Goal: Information Seeking & Learning: Learn about a topic

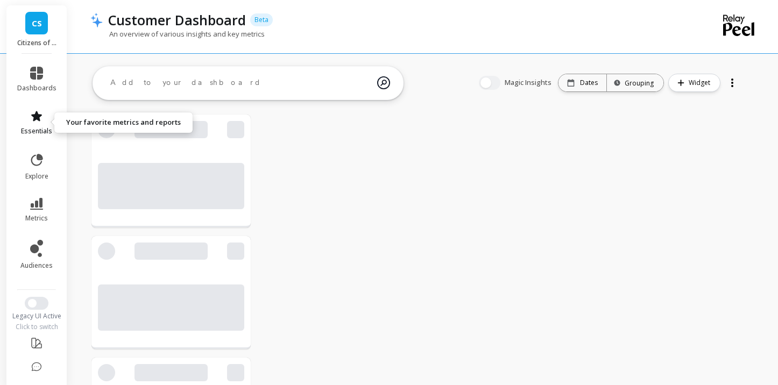
click at [32, 125] on link "essentials" at bounding box center [36, 123] width 39 height 26
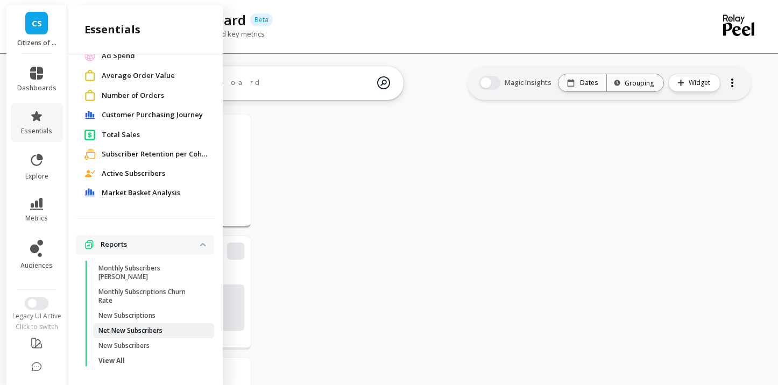
scroll to position [94, 0]
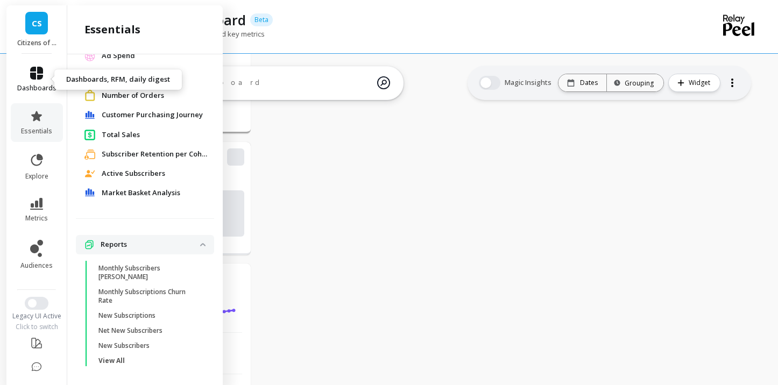
click at [32, 73] on icon at bounding box center [36, 73] width 13 height 13
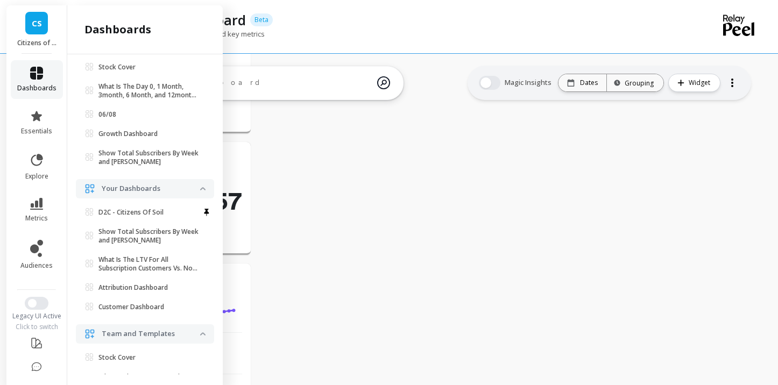
scroll to position [0, 0]
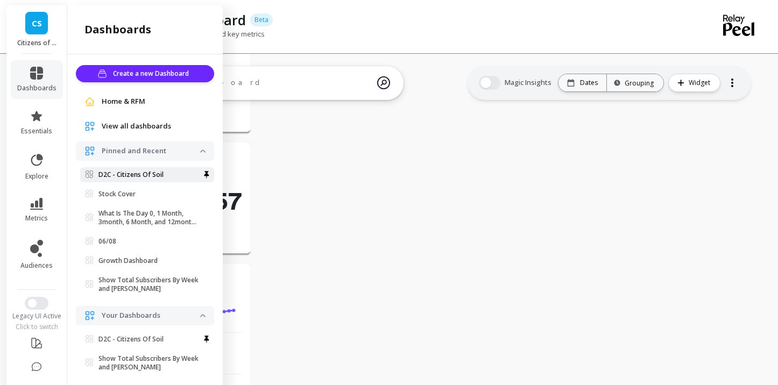
click at [123, 177] on p "D2C - Citizens Of Soil" at bounding box center [130, 174] width 65 height 9
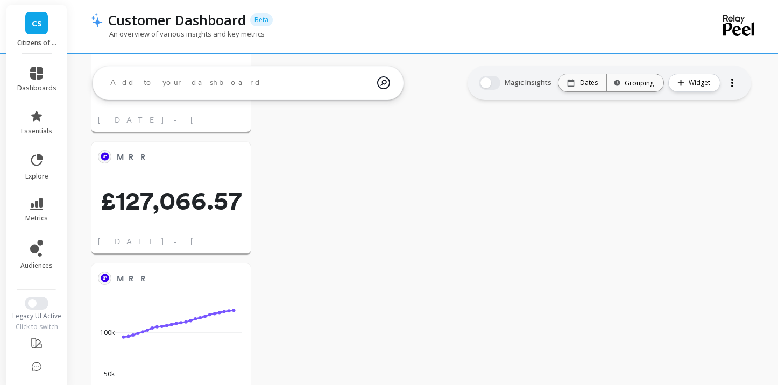
click at [123, 177] on div "MRR Edit Widget & Insights £127,066.57 May 1 - Oct 10, 2025" at bounding box center [170, 198] width 159 height 113
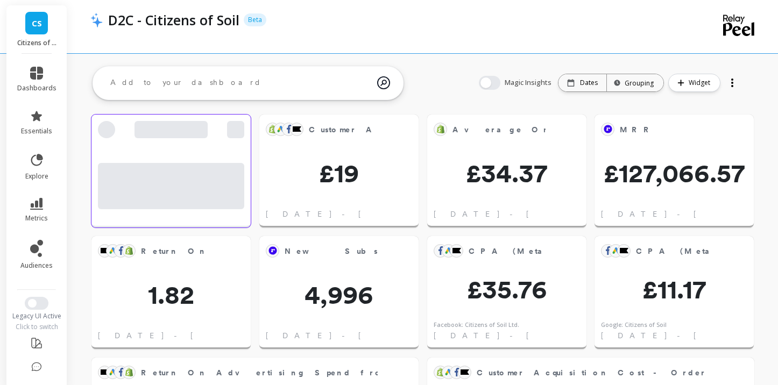
scroll to position [296, 137]
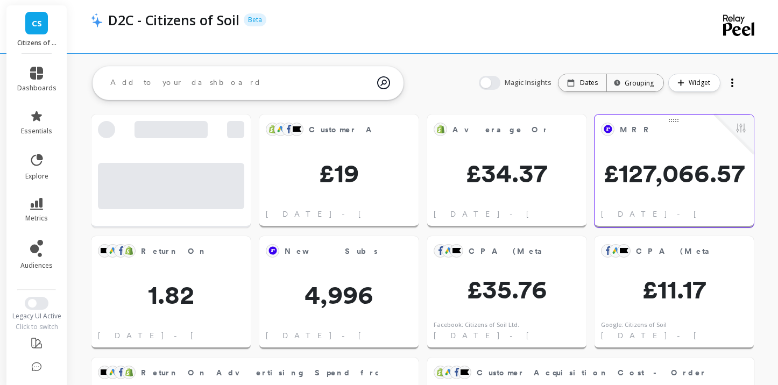
click at [675, 139] on div "MRR Edit Widget & Insights" at bounding box center [673, 129] width 159 height 29
click at [687, 173] on span "£127,066.57" at bounding box center [673, 173] width 159 height 26
click at [742, 127] on button at bounding box center [740, 129] width 13 height 15
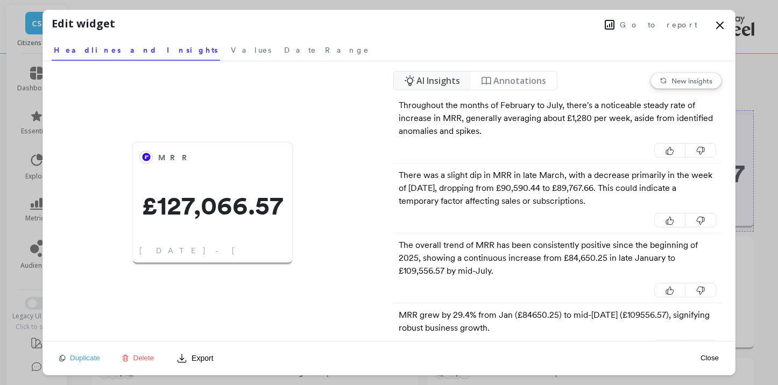
click at [657, 23] on span "Go to report" at bounding box center [658, 24] width 77 height 11
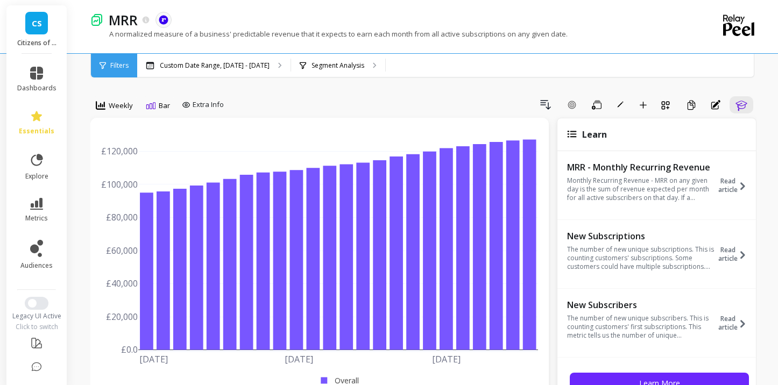
scroll to position [38, 0]
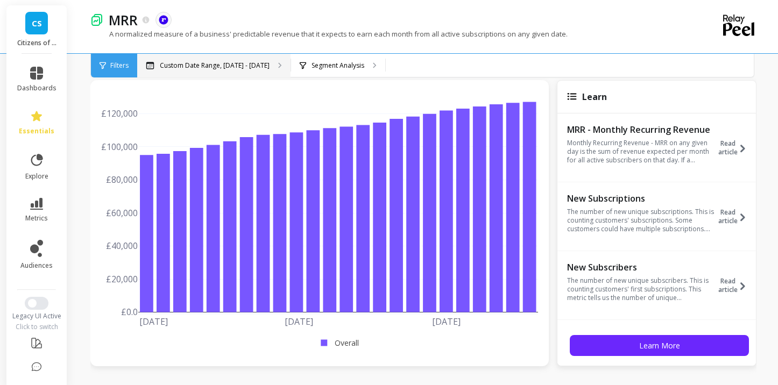
click at [191, 67] on p "Custom Date Range, May 1 - Oct 10" at bounding box center [215, 65] width 110 height 9
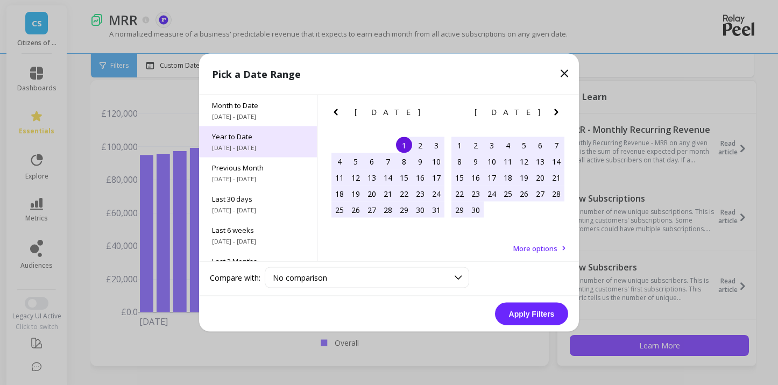
click at [279, 144] on span "1/1/2025 - 10/11/2025" at bounding box center [258, 148] width 92 height 9
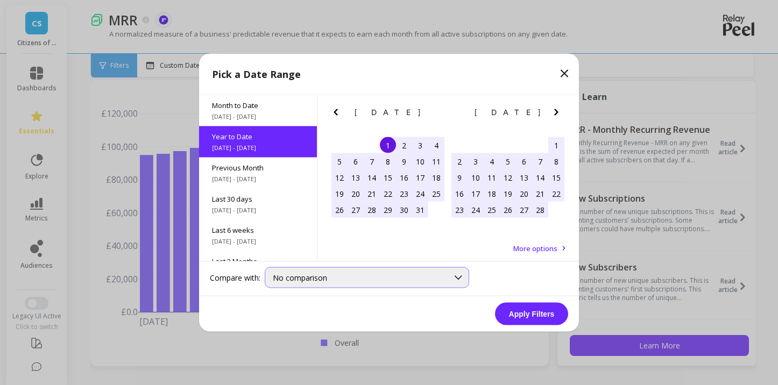
click at [451, 280] on div at bounding box center [458, 278] width 20 height 20
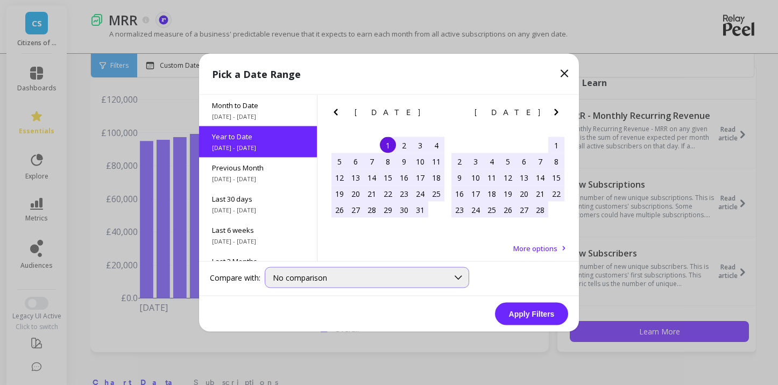
scroll to position [54, 0]
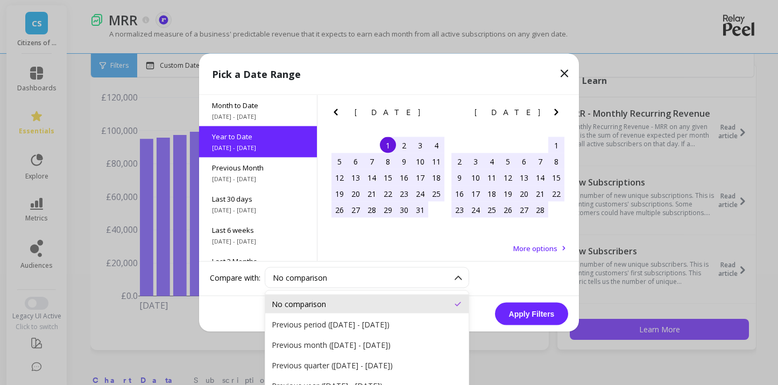
click at [248, 319] on div "Apply Filters" at bounding box center [389, 313] width 380 height 35
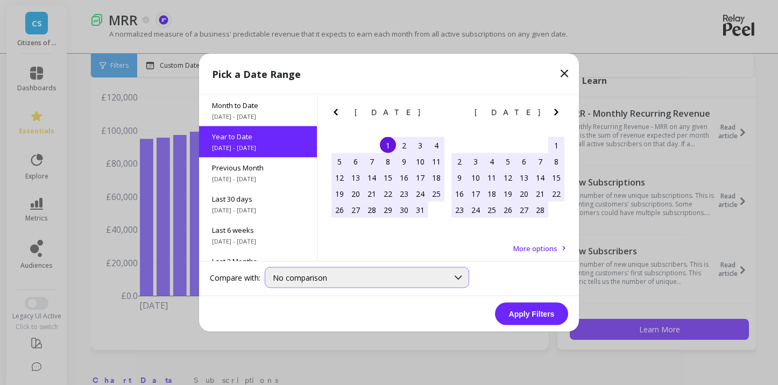
click at [318, 277] on span "No comparison" at bounding box center [300, 278] width 54 height 10
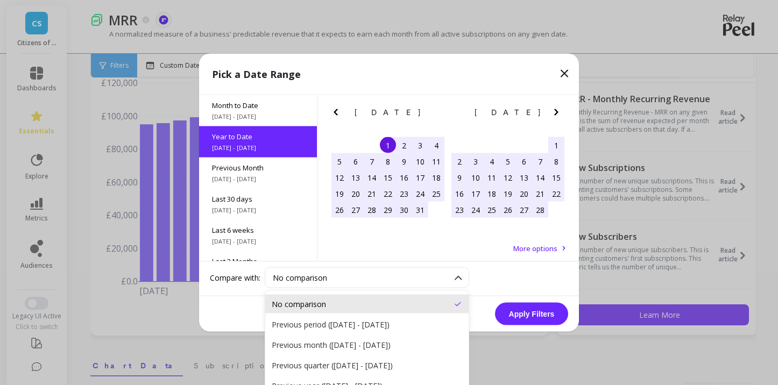
scroll to position [70, 0]
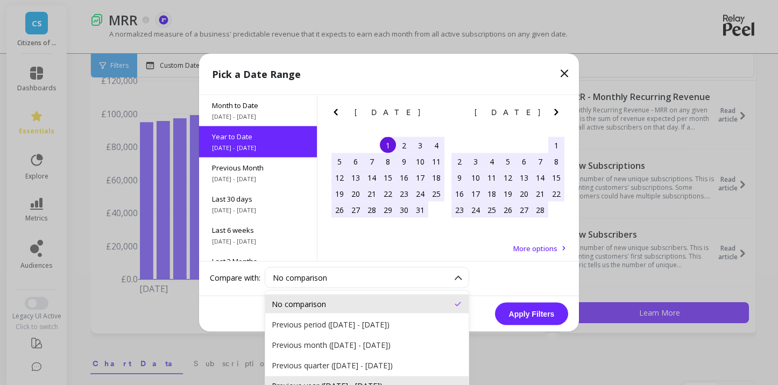
click at [310, 381] on div "Previous year (Jan 1, 2024 - Oct 11, 2024)" at bounding box center [367, 386] width 190 height 10
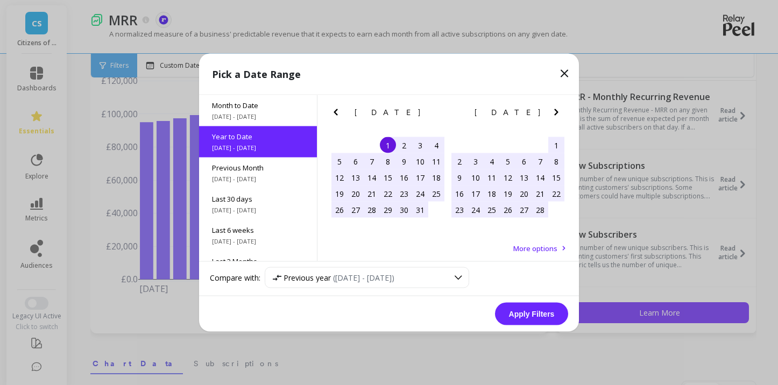
click at [524, 311] on button "Apply Filters" at bounding box center [531, 314] width 73 height 23
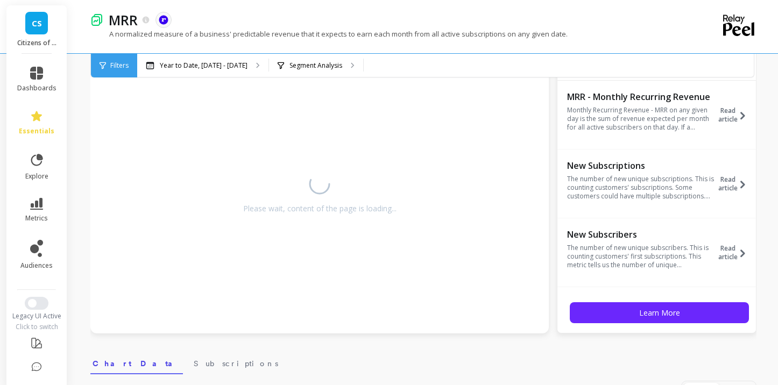
click at [120, 69] on div "Filters" at bounding box center [114, 66] width 46 height 24
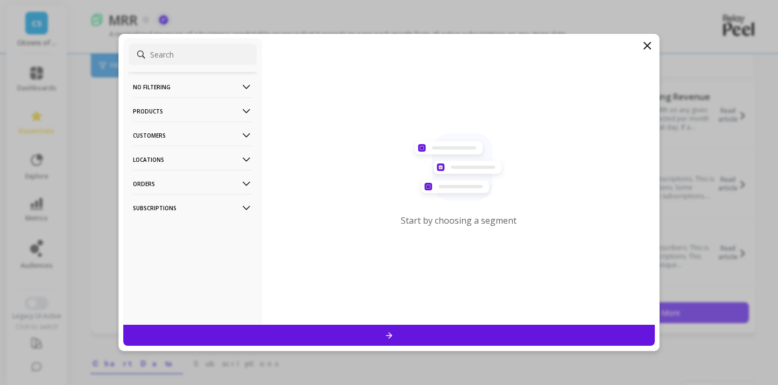
click at [652, 48] on icon at bounding box center [647, 45] width 13 height 13
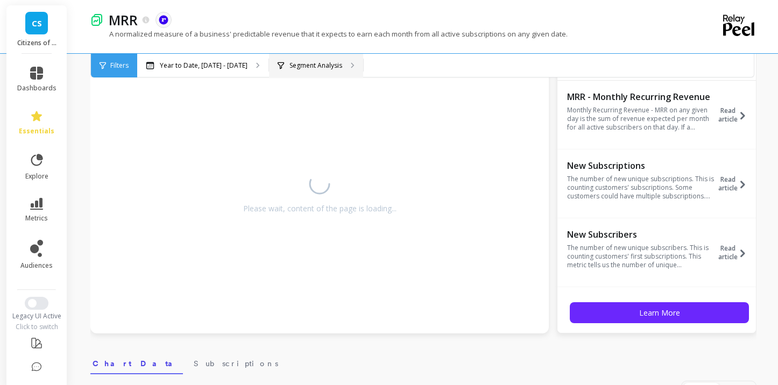
click at [324, 75] on div "Segment Analysis" at bounding box center [316, 66] width 94 height 24
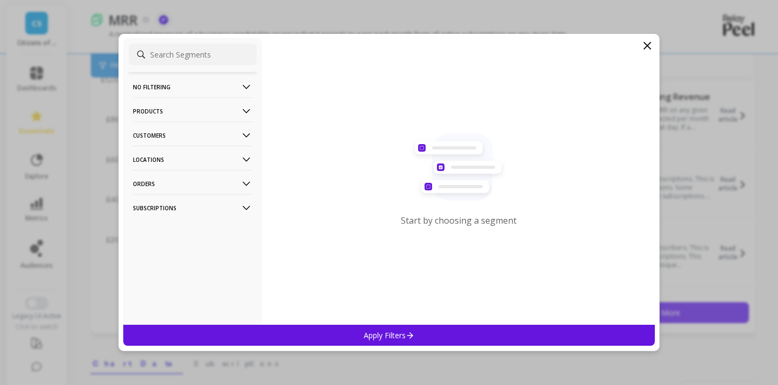
click at [646, 50] on icon at bounding box center [647, 45] width 13 height 13
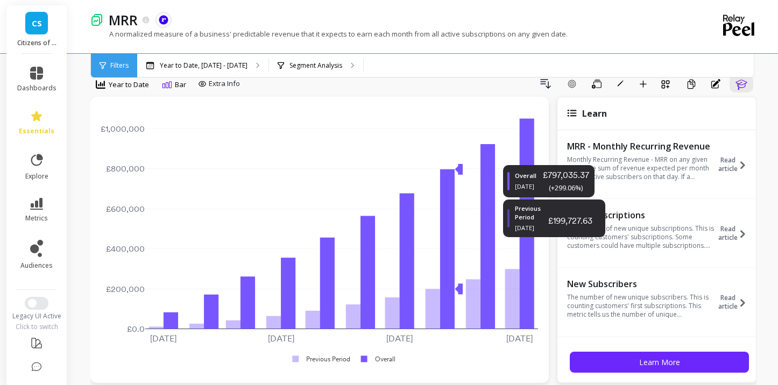
scroll to position [23, 0]
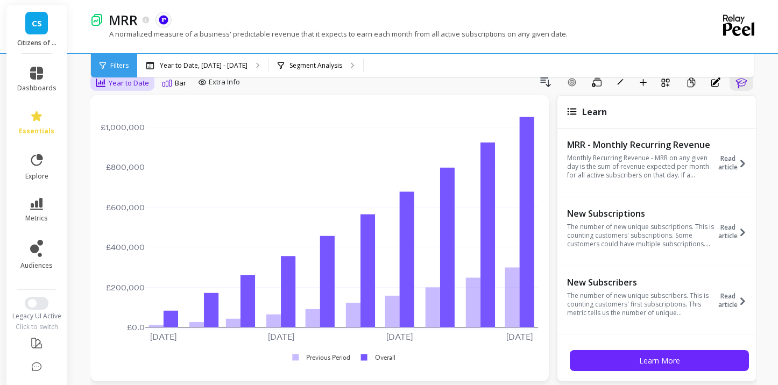
click at [119, 83] on span "Year to Date" at bounding box center [129, 83] width 40 height 10
click at [123, 168] on div "Monthly" at bounding box center [129, 169] width 61 height 10
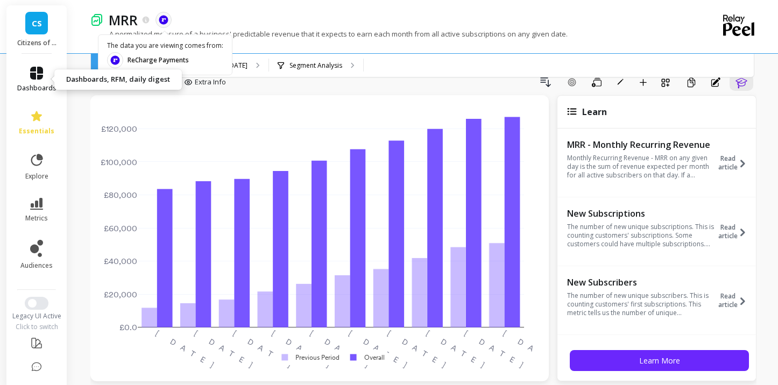
click at [35, 78] on icon at bounding box center [36, 73] width 13 height 13
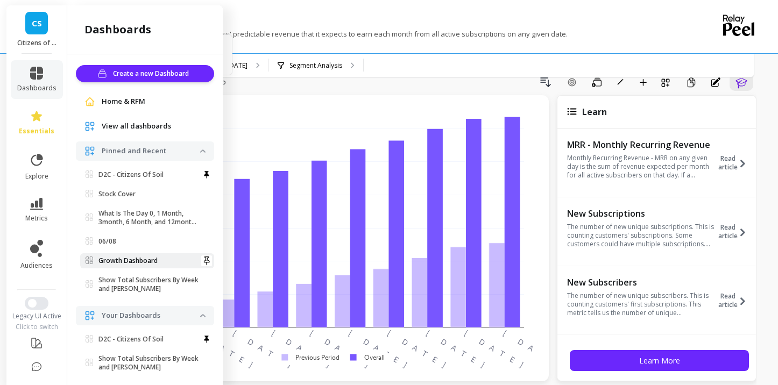
click at [127, 260] on p "Growth Dashboard" at bounding box center [127, 261] width 59 height 9
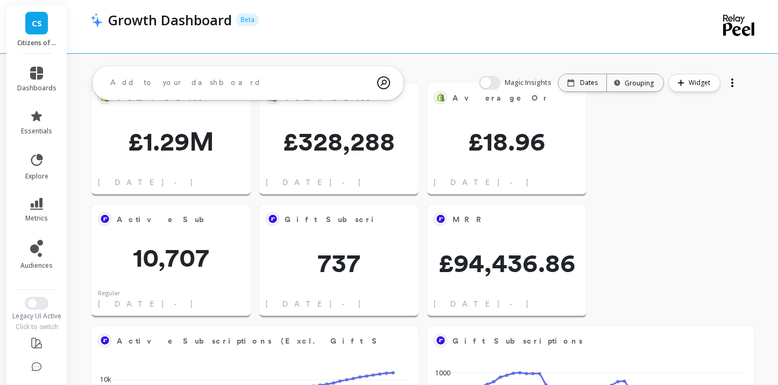
scroll to position [37, 0]
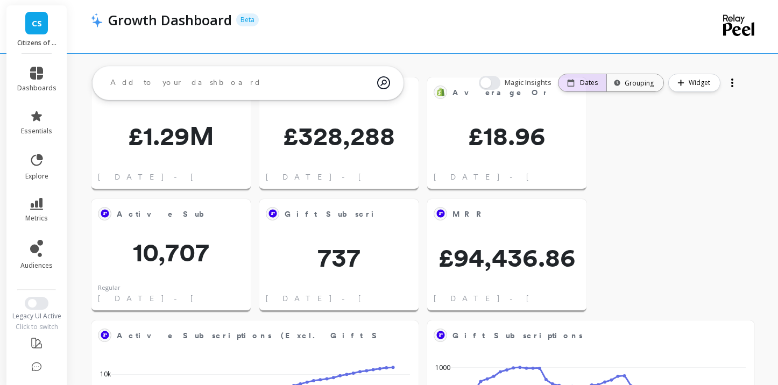
click at [582, 80] on p "Dates" at bounding box center [589, 83] width 18 height 9
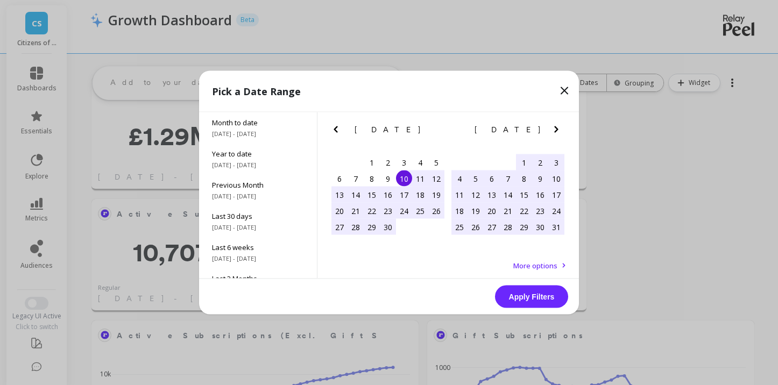
click at [558, 131] on icon "Next Month" at bounding box center [556, 129] width 13 height 13
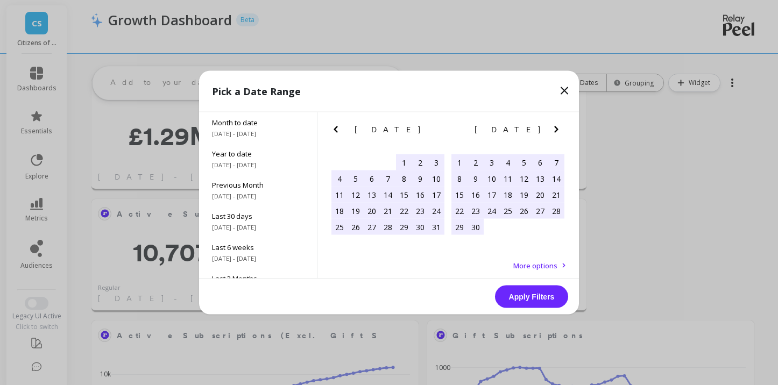
click at [558, 131] on icon "Next Month" at bounding box center [556, 129] width 13 height 13
click at [488, 158] on div "1" at bounding box center [492, 162] width 16 height 16
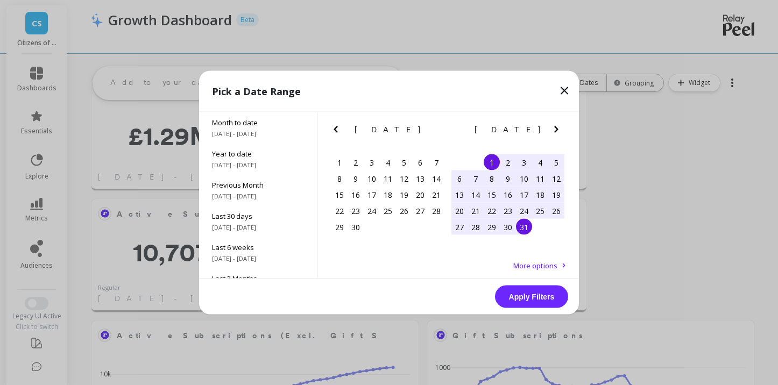
click at [528, 233] on div "31" at bounding box center [524, 227] width 16 height 16
click at [528, 301] on button "Apply Filters" at bounding box center [531, 297] width 73 height 23
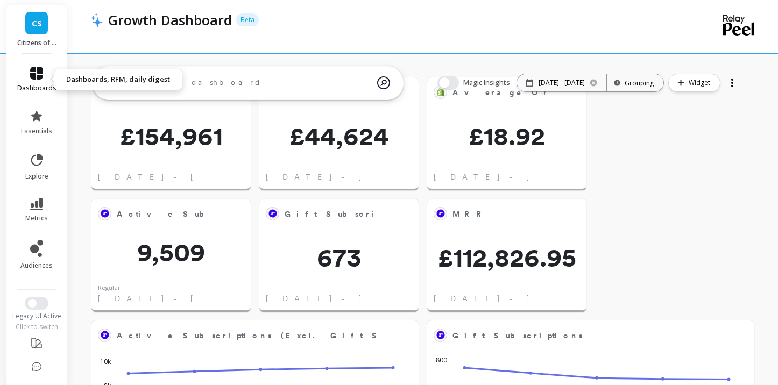
click at [34, 76] on icon at bounding box center [36, 73] width 13 height 13
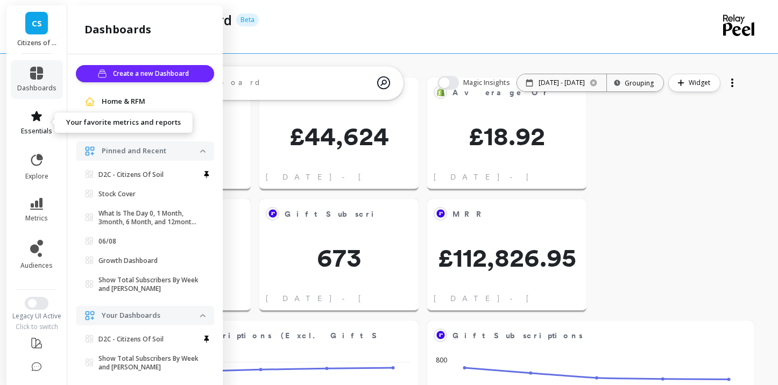
click at [38, 127] on span "essentials" at bounding box center [36, 131] width 31 height 9
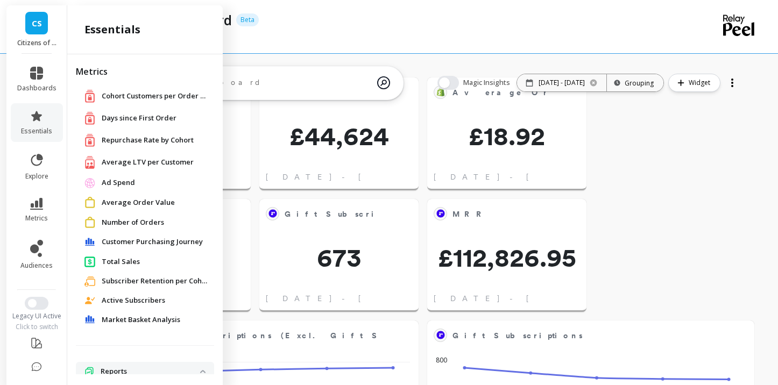
scroll to position [127, 0]
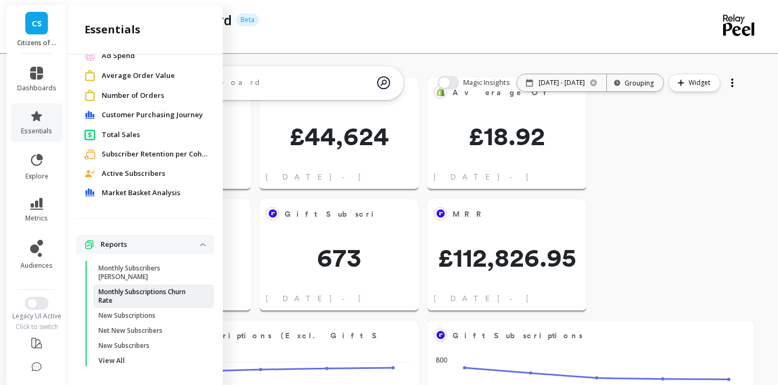
click at [141, 288] on p "Monthly Subscriptions Churn Rate" at bounding box center [149, 296] width 103 height 17
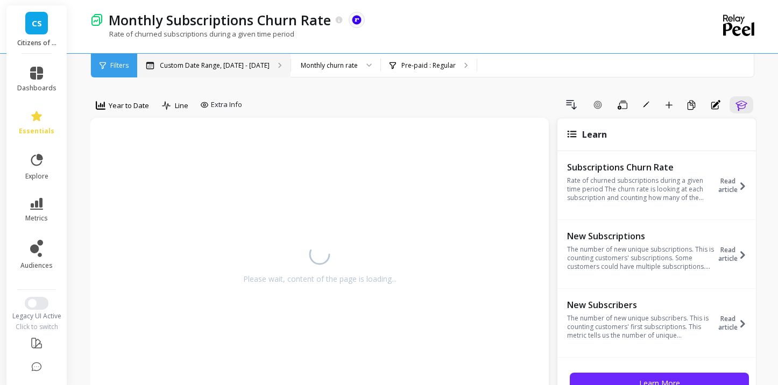
click at [236, 68] on p "Custom Date Range, [DATE] - [DATE]" at bounding box center [215, 65] width 110 height 9
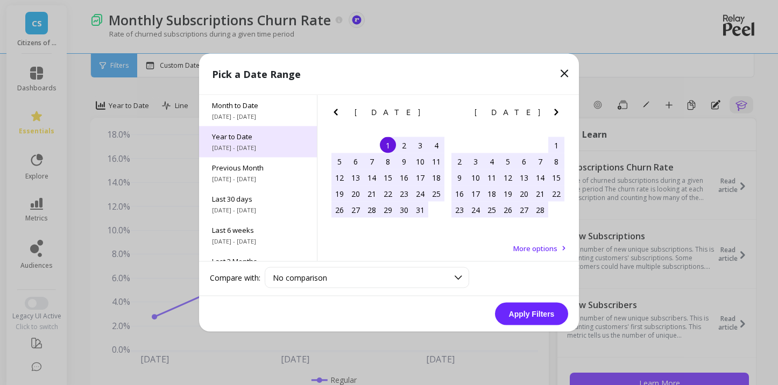
click at [265, 144] on span "[DATE] - [DATE]" at bounding box center [258, 148] width 92 height 9
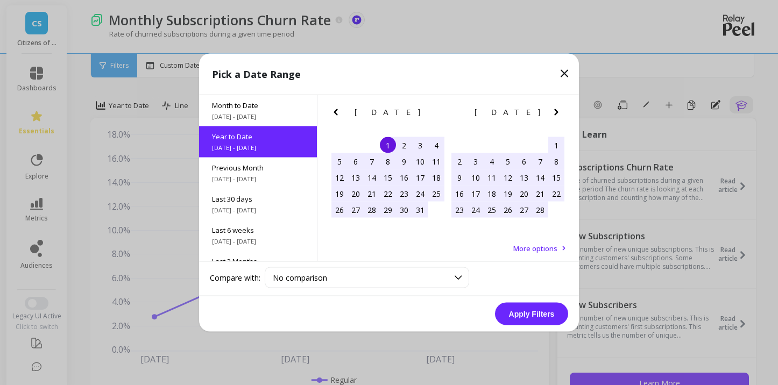
click at [518, 311] on button "Apply Filters" at bounding box center [531, 314] width 73 height 23
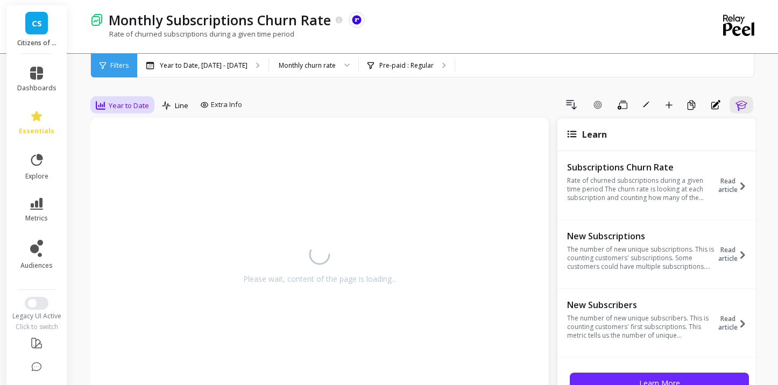
click at [131, 104] on span "Year to Date" at bounding box center [129, 106] width 40 height 10
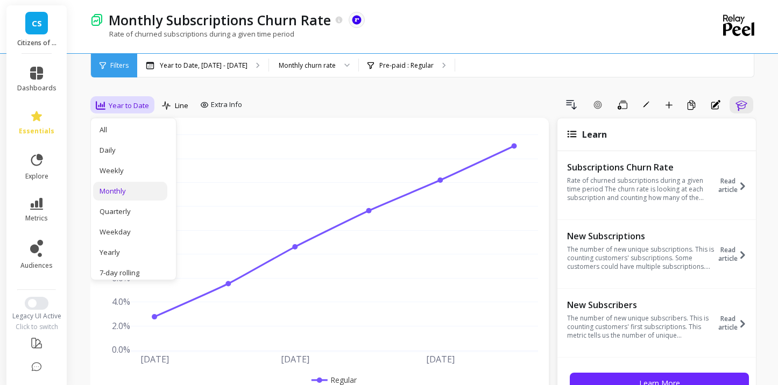
click at [121, 193] on div "Monthly" at bounding box center [129, 191] width 61 height 10
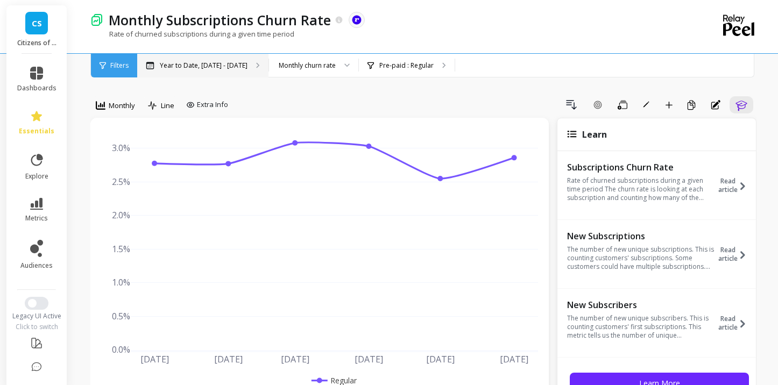
click at [205, 65] on p "Year to Date, [DATE] - [DATE]" at bounding box center [204, 65] width 88 height 9
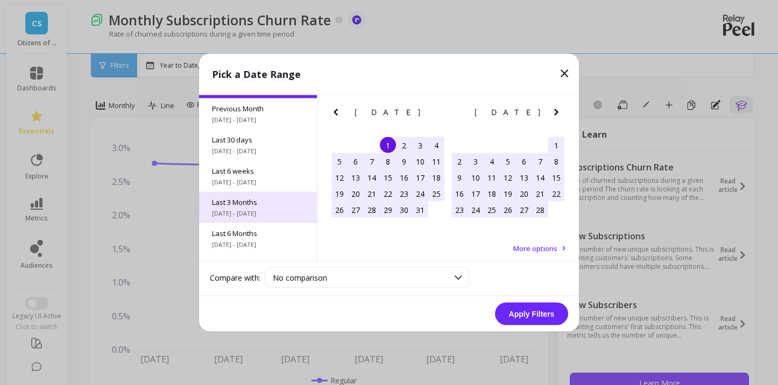
scroll to position [63, 0]
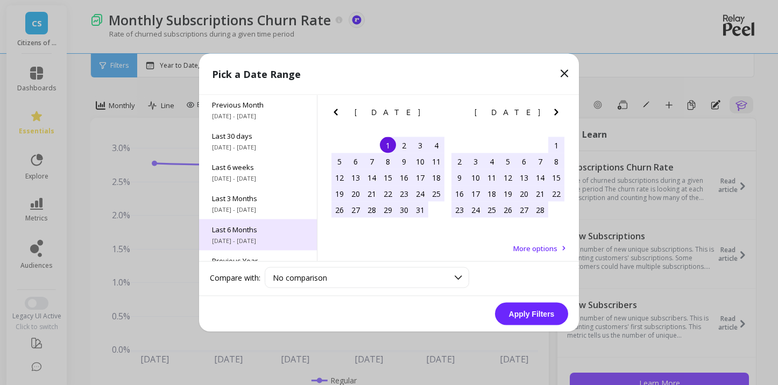
click at [264, 232] on span "Last 6 Months" at bounding box center [258, 230] width 92 height 10
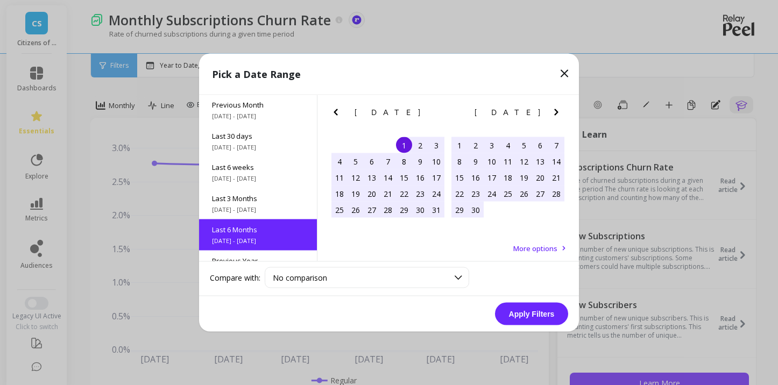
scroll to position [119, 0]
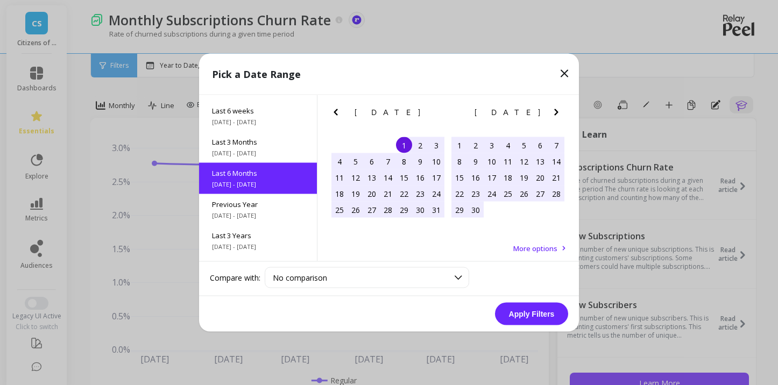
click at [522, 311] on button "Apply Filters" at bounding box center [531, 314] width 73 height 23
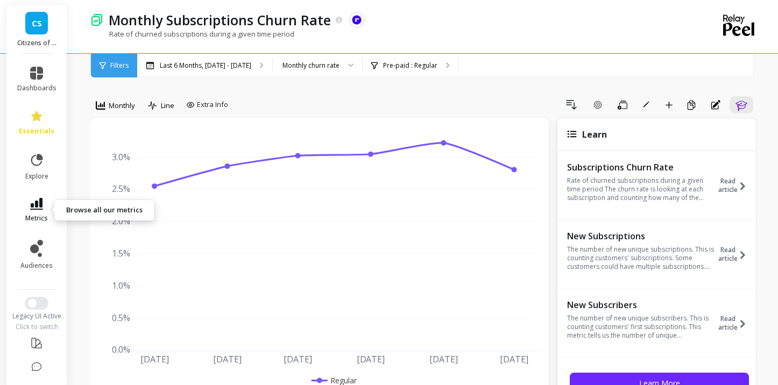
click at [38, 212] on link "metrics" at bounding box center [36, 210] width 39 height 25
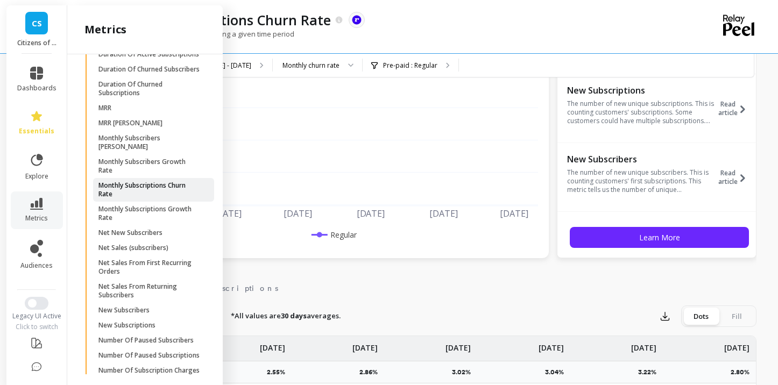
scroll to position [1401, 0]
click at [140, 183] on p "Monthly Subscriptions Churn Rate" at bounding box center [149, 188] width 103 height 17
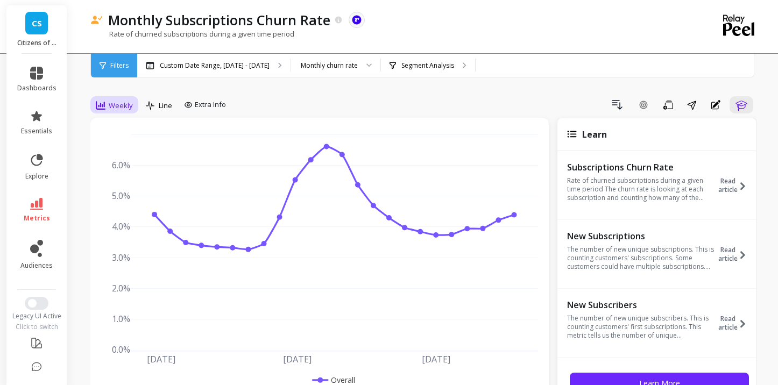
click at [119, 105] on span "Weekly" at bounding box center [121, 106] width 24 height 10
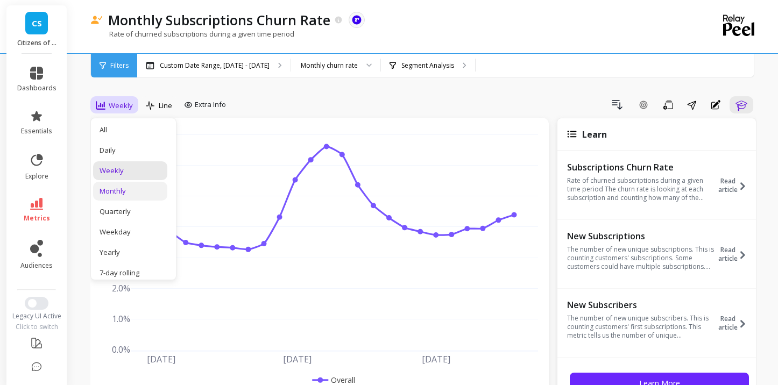
click at [125, 195] on div "Monthly" at bounding box center [129, 191] width 61 height 10
